Goal: Task Accomplishment & Management: Manage account settings

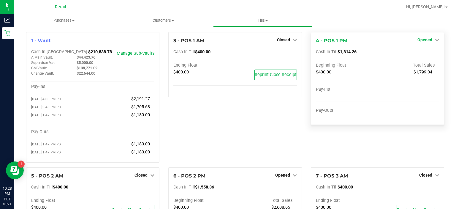
click at [426, 40] on span "Opened" at bounding box center [425, 39] width 15 height 5
click at [428, 54] on link "Close Till" at bounding box center [426, 52] width 16 height 5
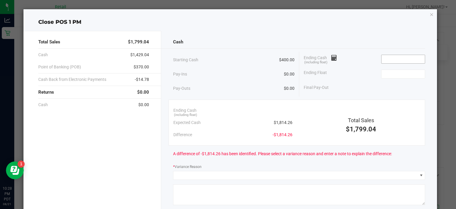
click at [398, 58] on input at bounding box center [404, 59] width 44 height 8
click at [401, 75] on input at bounding box center [404, 74] width 44 height 8
type input "$1,814.29"
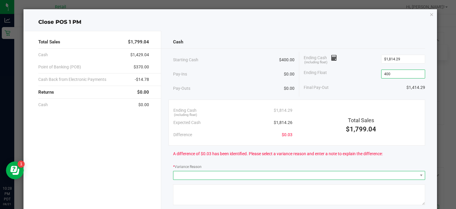
click at [267, 177] on span at bounding box center [296, 175] width 244 height 8
type input "$400.00"
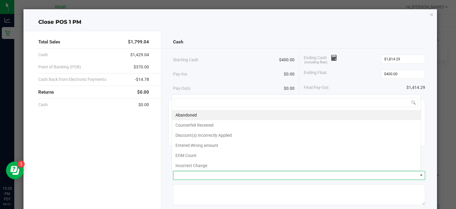
scroll to position [9, 250]
click at [232, 113] on li "Abandoned" at bounding box center [296, 115] width 249 height 10
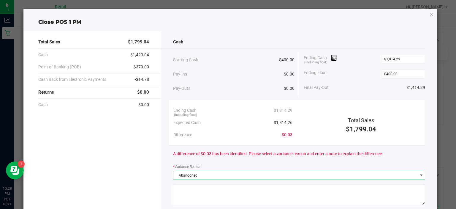
click at [253, 199] on textarea at bounding box center [299, 194] width 252 height 21
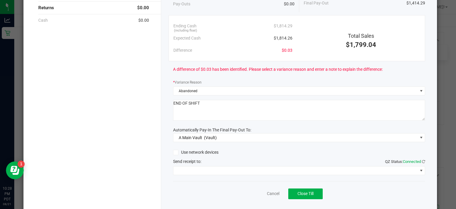
scroll to position [97, 0]
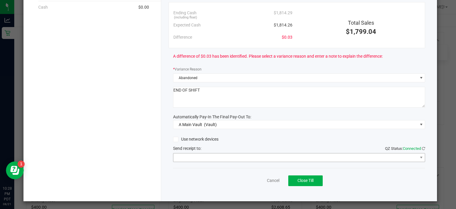
type textarea "END OF SHIFT"
click at [258, 160] on span at bounding box center [296, 157] width 244 height 8
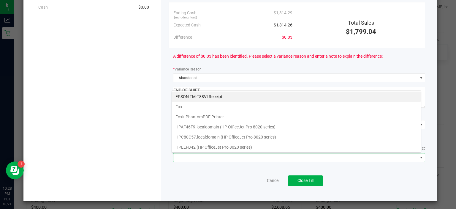
scroll to position [9, 250]
click at [244, 99] on Receipt "EPSON TM-T88VI Receipt" at bounding box center [296, 97] width 249 height 10
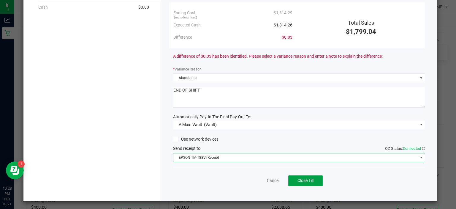
click at [307, 182] on span "Close Till" at bounding box center [306, 180] width 16 height 5
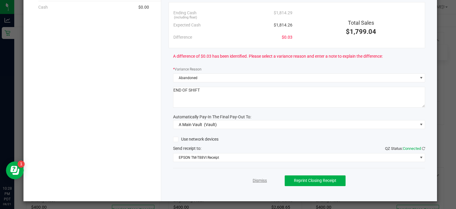
click at [254, 178] on link "Dismiss" at bounding box center [260, 180] width 14 height 6
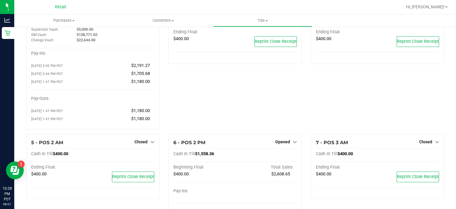
scroll to position [0, 0]
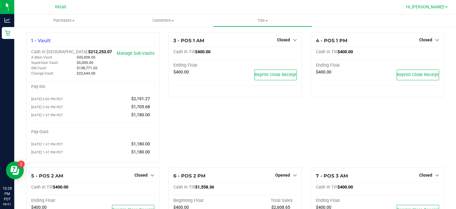
click at [443, 9] on span "Hi, [PERSON_NAME]!" at bounding box center [426, 6] width 39 height 5
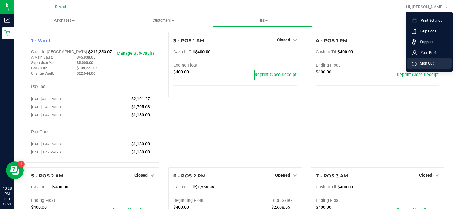
click at [437, 65] on li "Sign Out" at bounding box center [429, 63] width 45 height 11
